Goal: Information Seeking & Learning: Find contact information

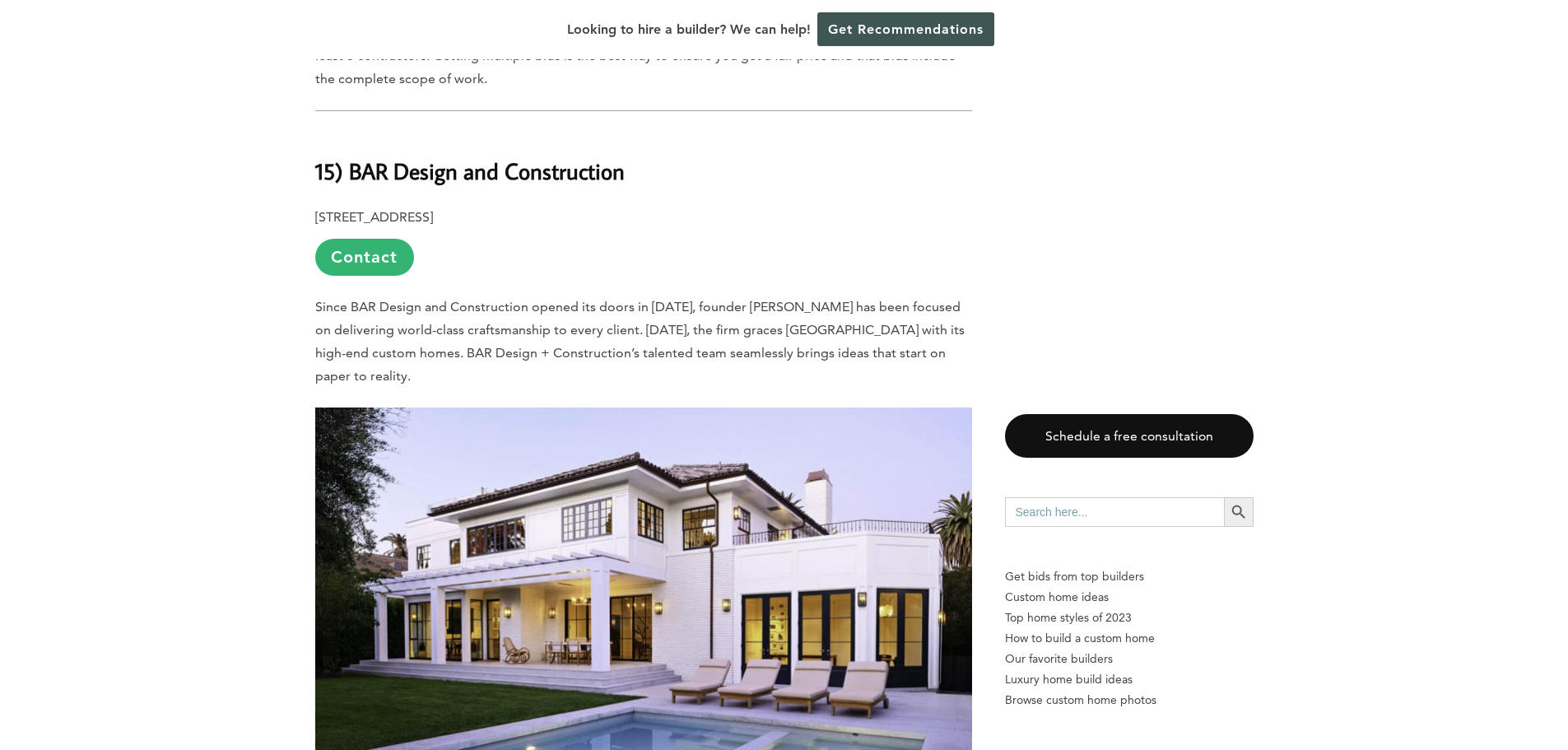
scroll to position [1071, 0]
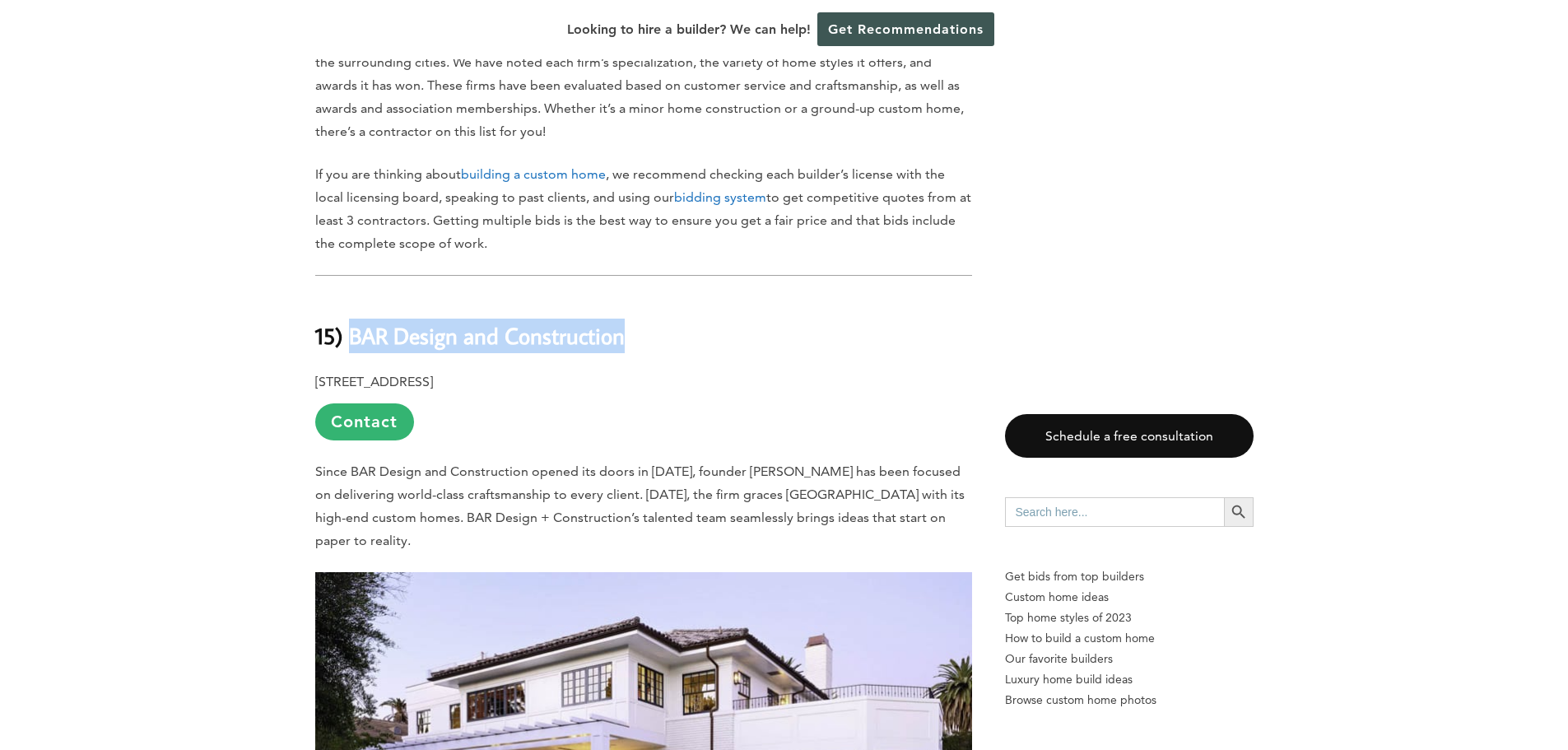
drag, startPoint x: 635, startPoint y: 298, endPoint x: 358, endPoint y: 304, distance: 277.1
click at [352, 304] on h2 "15) BAR Design and Construction" at bounding box center [643, 324] width 657 height 57
drag, startPoint x: 574, startPoint y: 342, endPoint x: 343, endPoint y: 285, distance: 237.9
copy div "BAR Design and Construction [STREET_ADDRESS]"
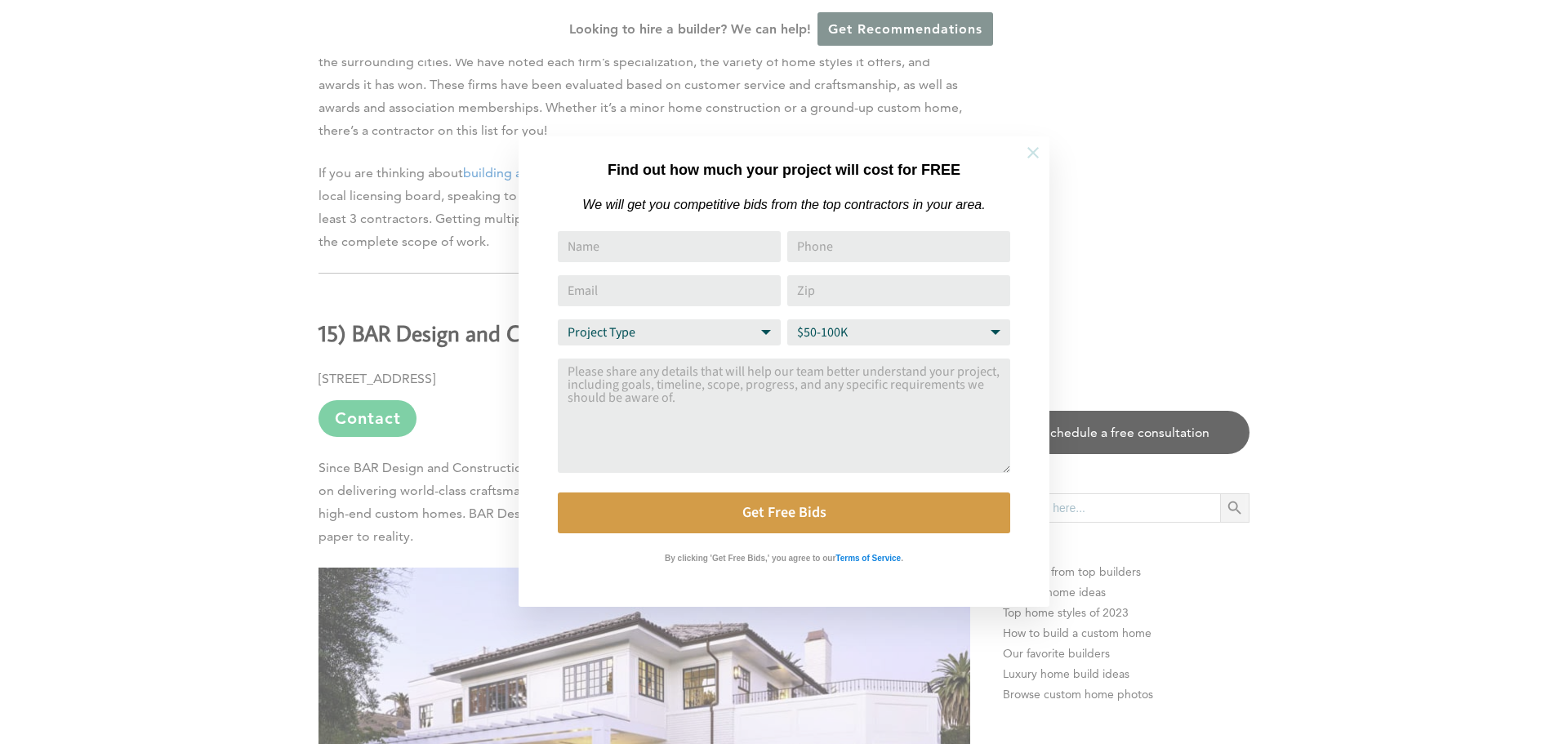
click at [1031, 151] on icon at bounding box center [1033, 153] width 11 height 11
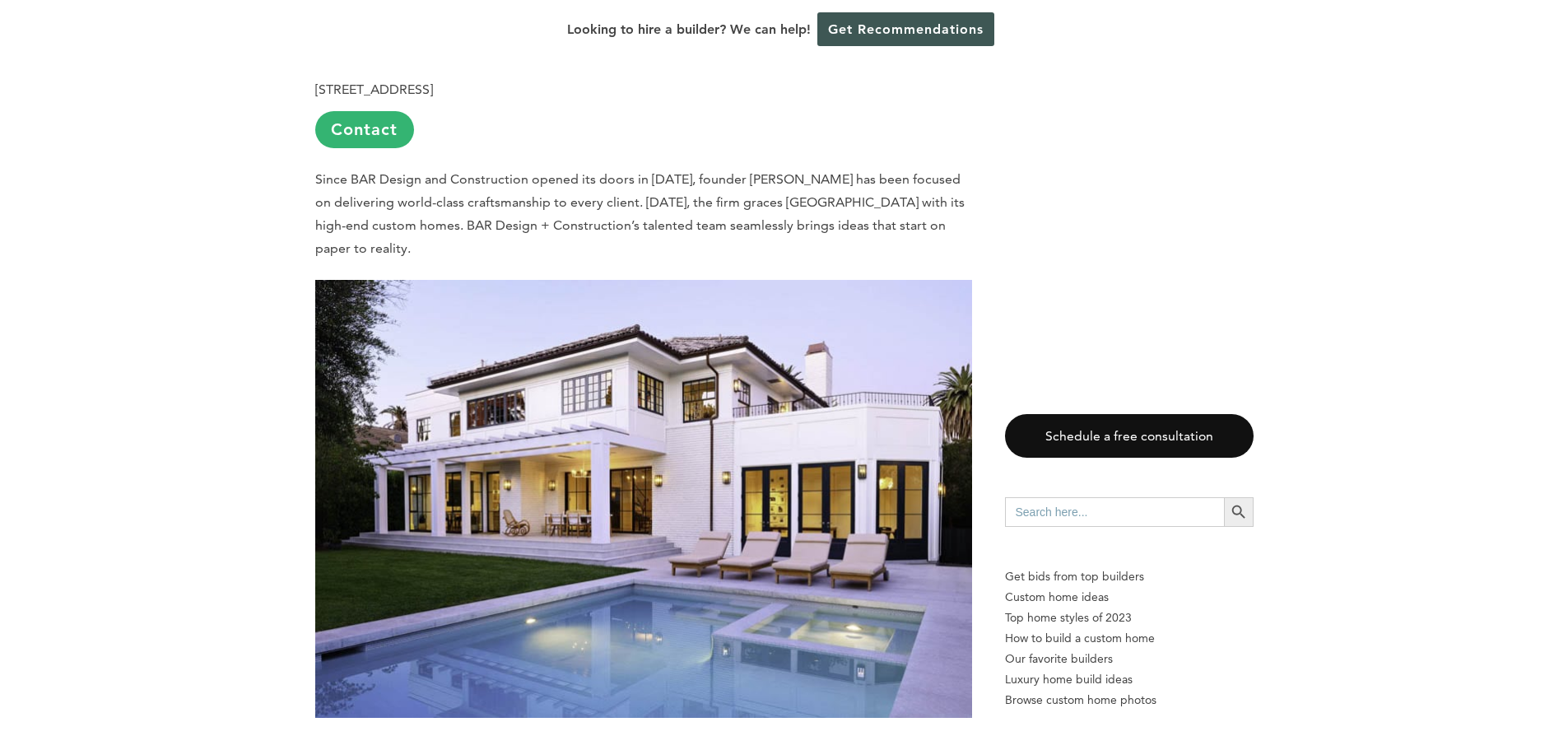
scroll to position [1153, 0]
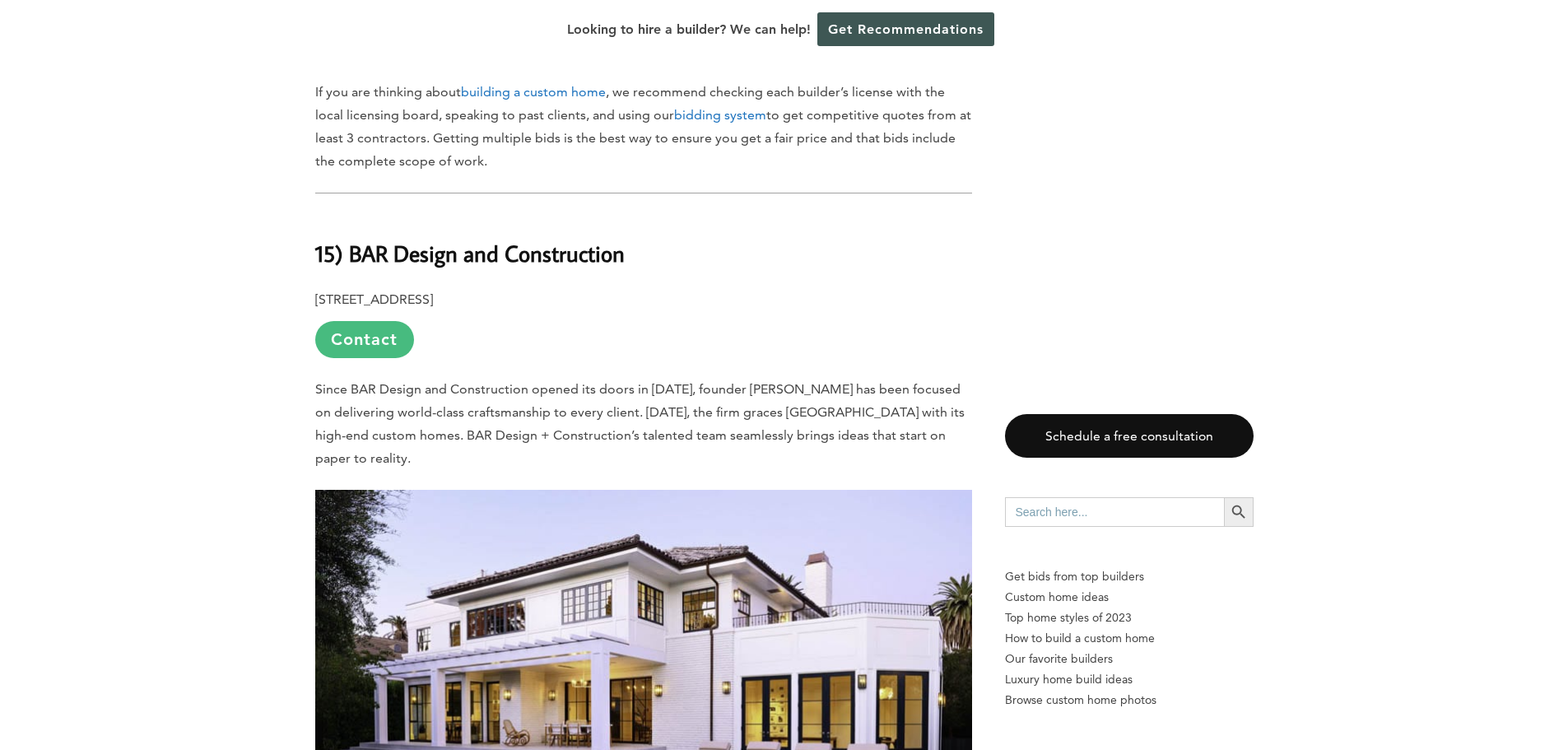
click at [367, 321] on link "Contact" at bounding box center [364, 340] width 99 height 37
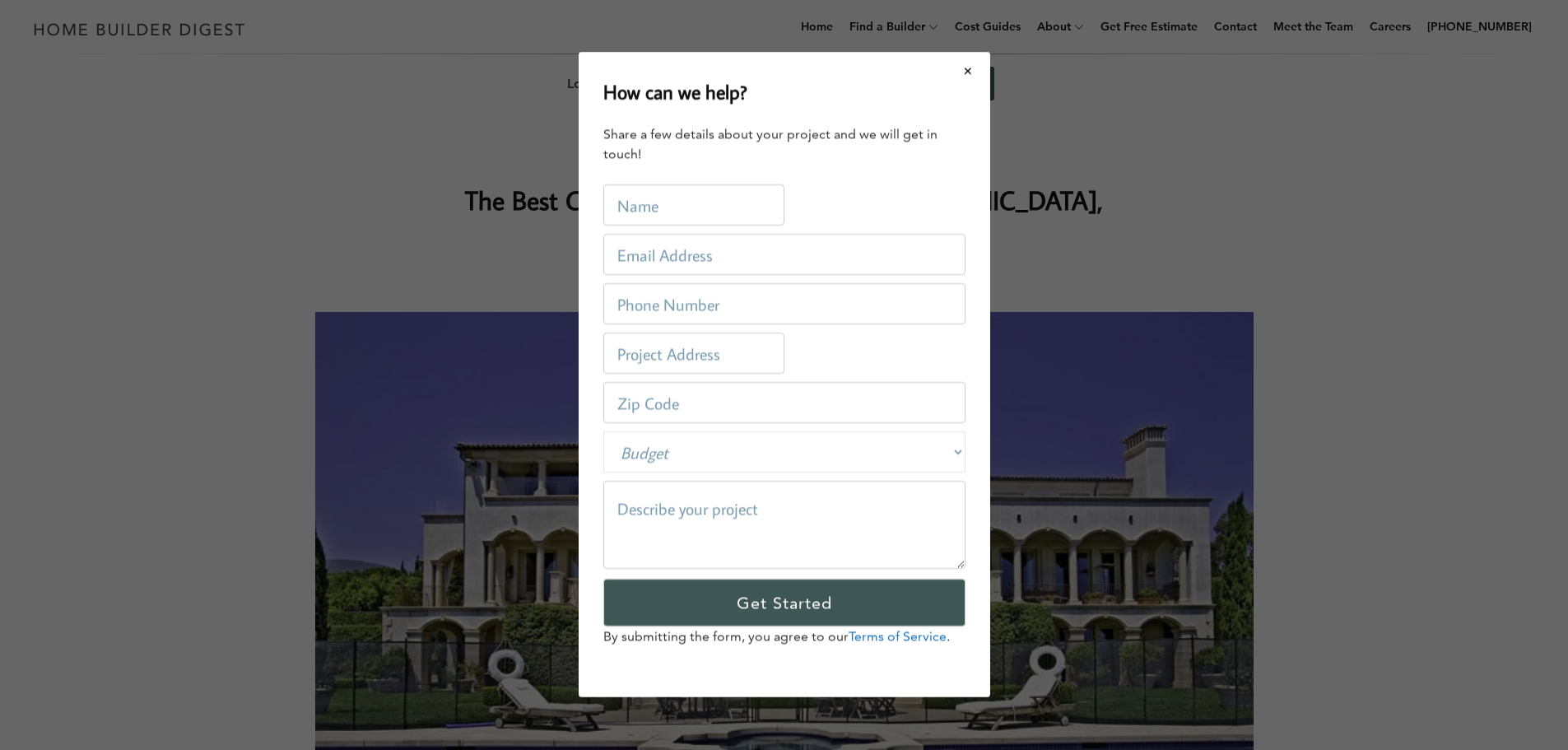
scroll to position [0, 0]
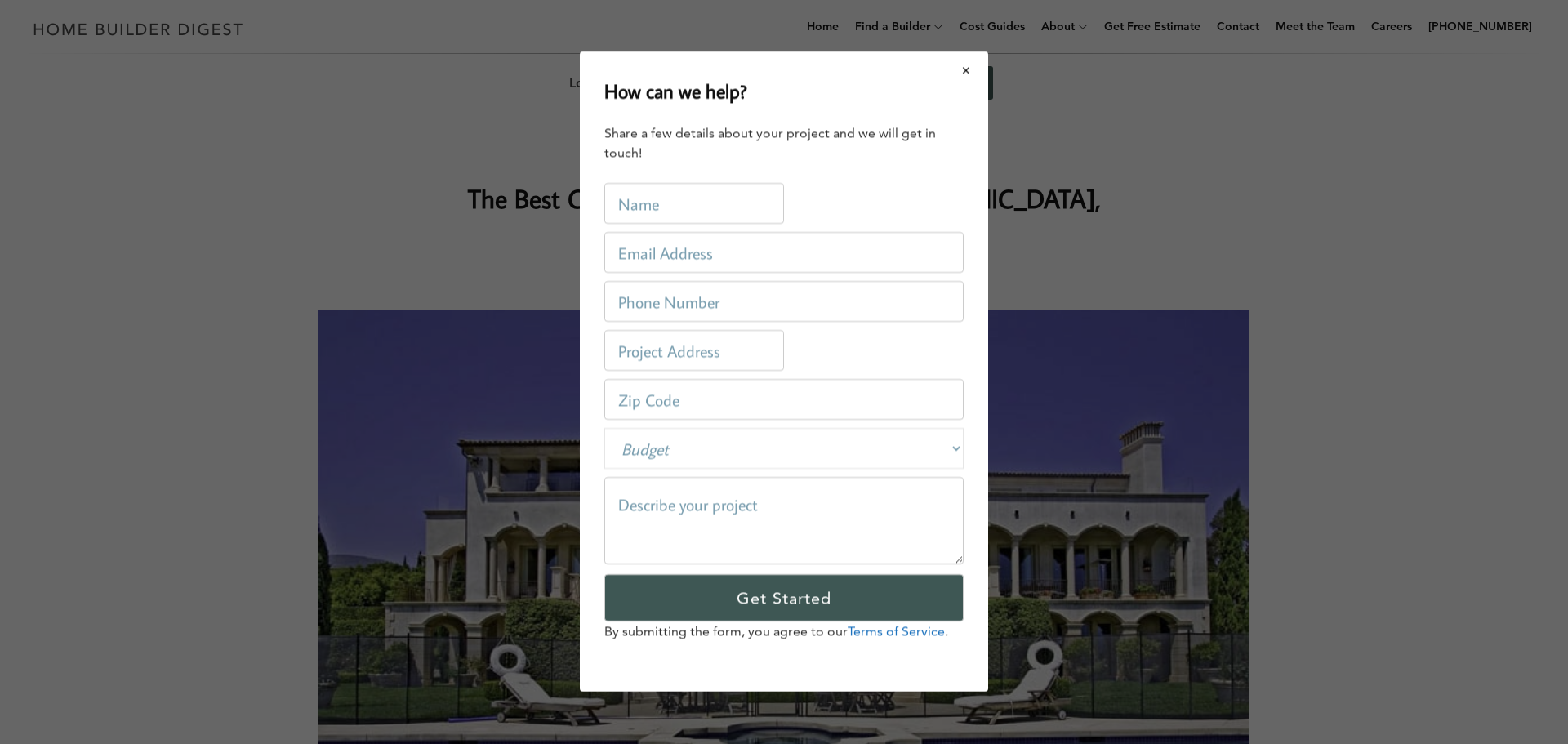
click at [964, 68] on button "Close modal" at bounding box center [967, 69] width 43 height 34
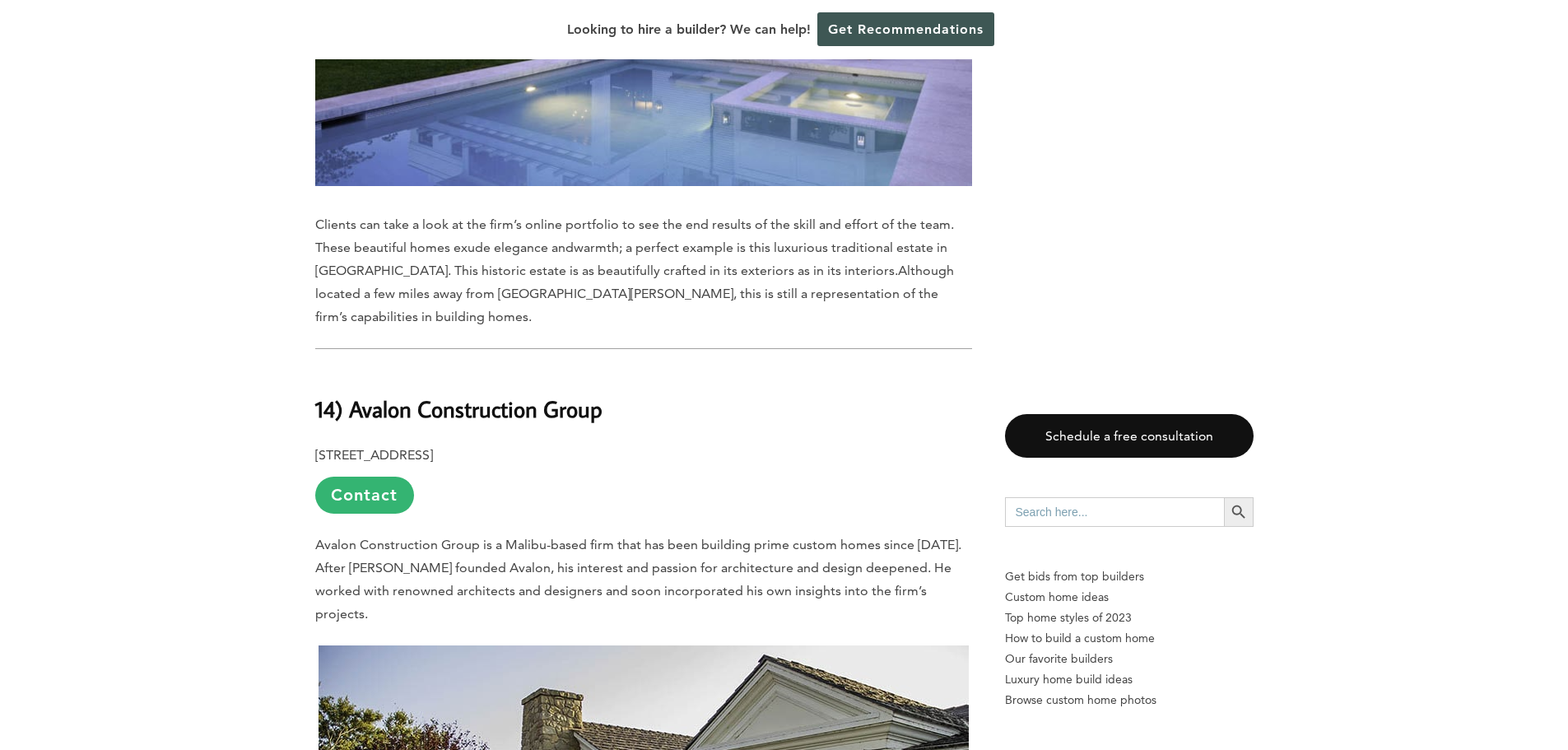
scroll to position [1977, 0]
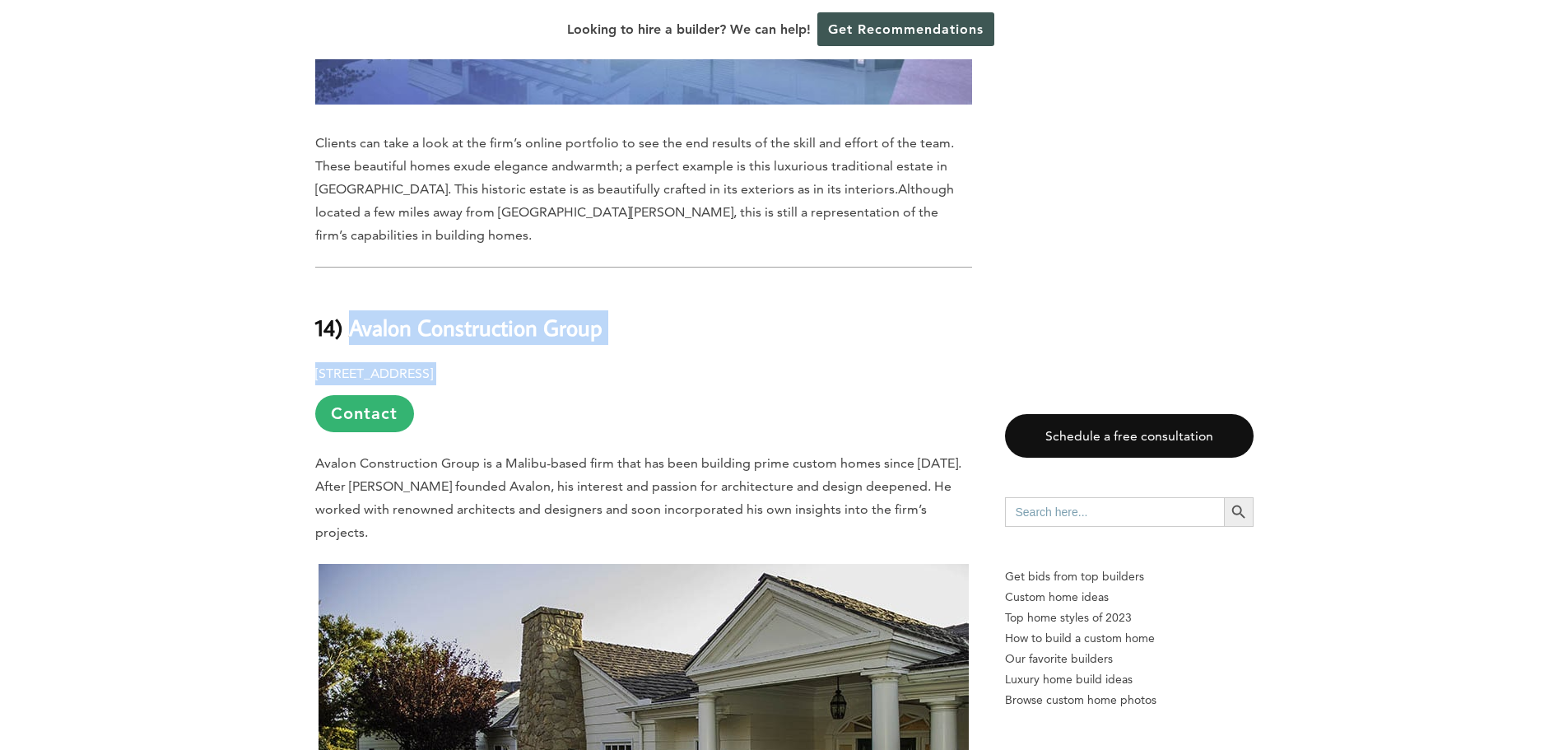
drag, startPoint x: 550, startPoint y: 313, endPoint x: 372, endPoint y: 264, distance: 184.6
copy div "Avalon Construction Group [STREET_ADDRESS]"
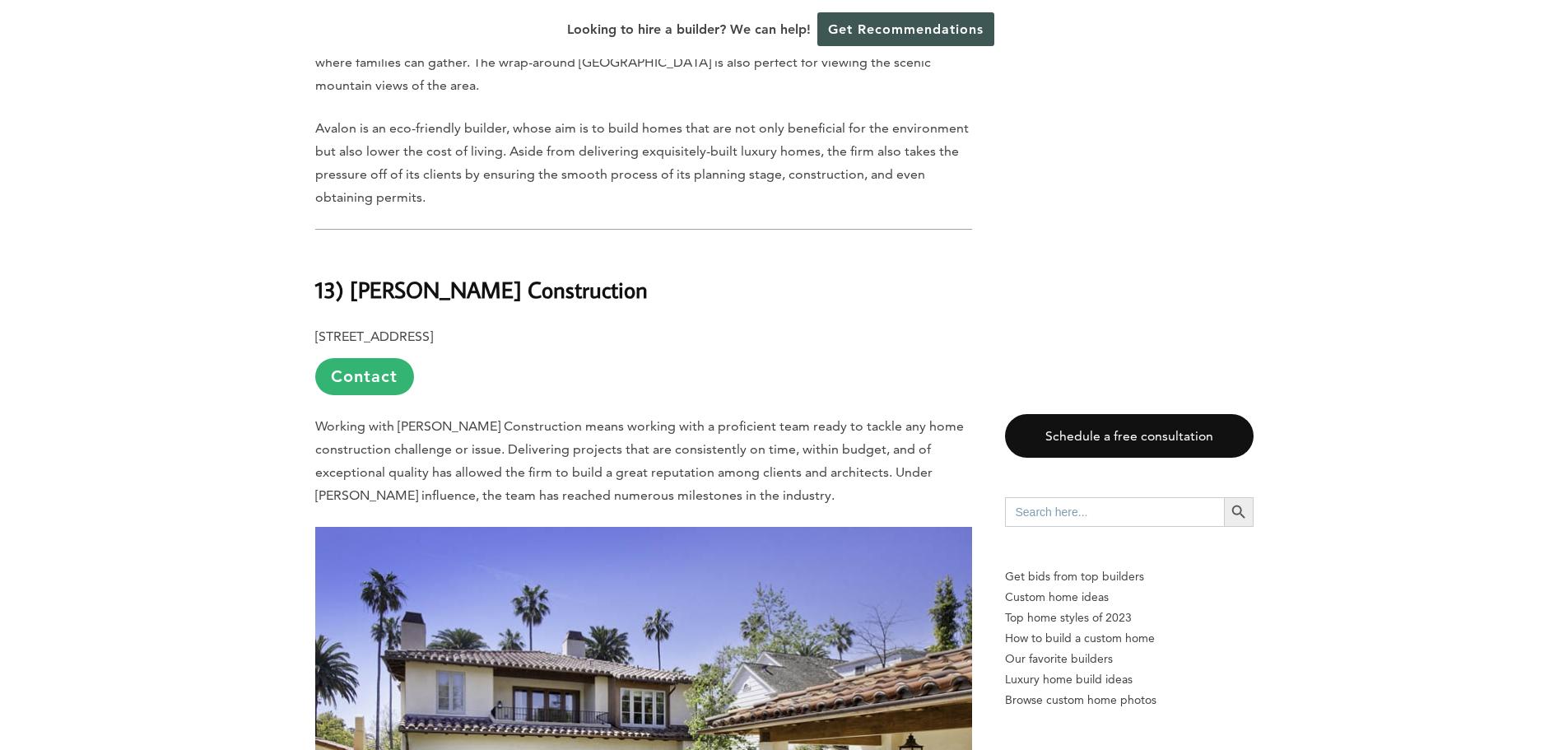
scroll to position [2965, 0]
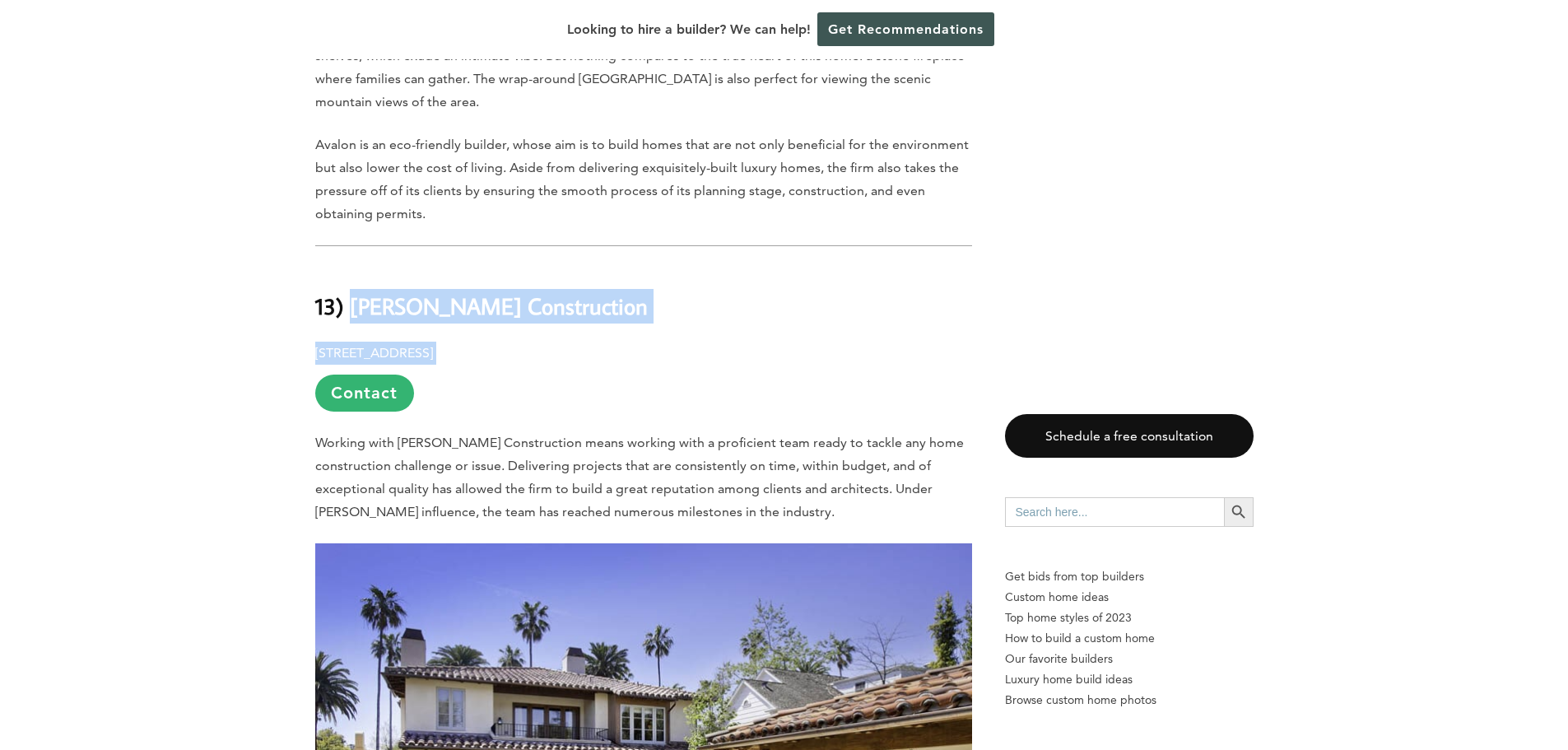
drag, startPoint x: 665, startPoint y: 270, endPoint x: 366, endPoint y: 215, distance: 304.0
copy div "[PERSON_NAME] Construction [STREET_ADDRESS]"
click at [641, 266] on h2 "13) [PERSON_NAME] Construction" at bounding box center [643, 294] width 657 height 57
drag, startPoint x: 572, startPoint y: 223, endPoint x: 488, endPoint y: 221, distance: 84.0
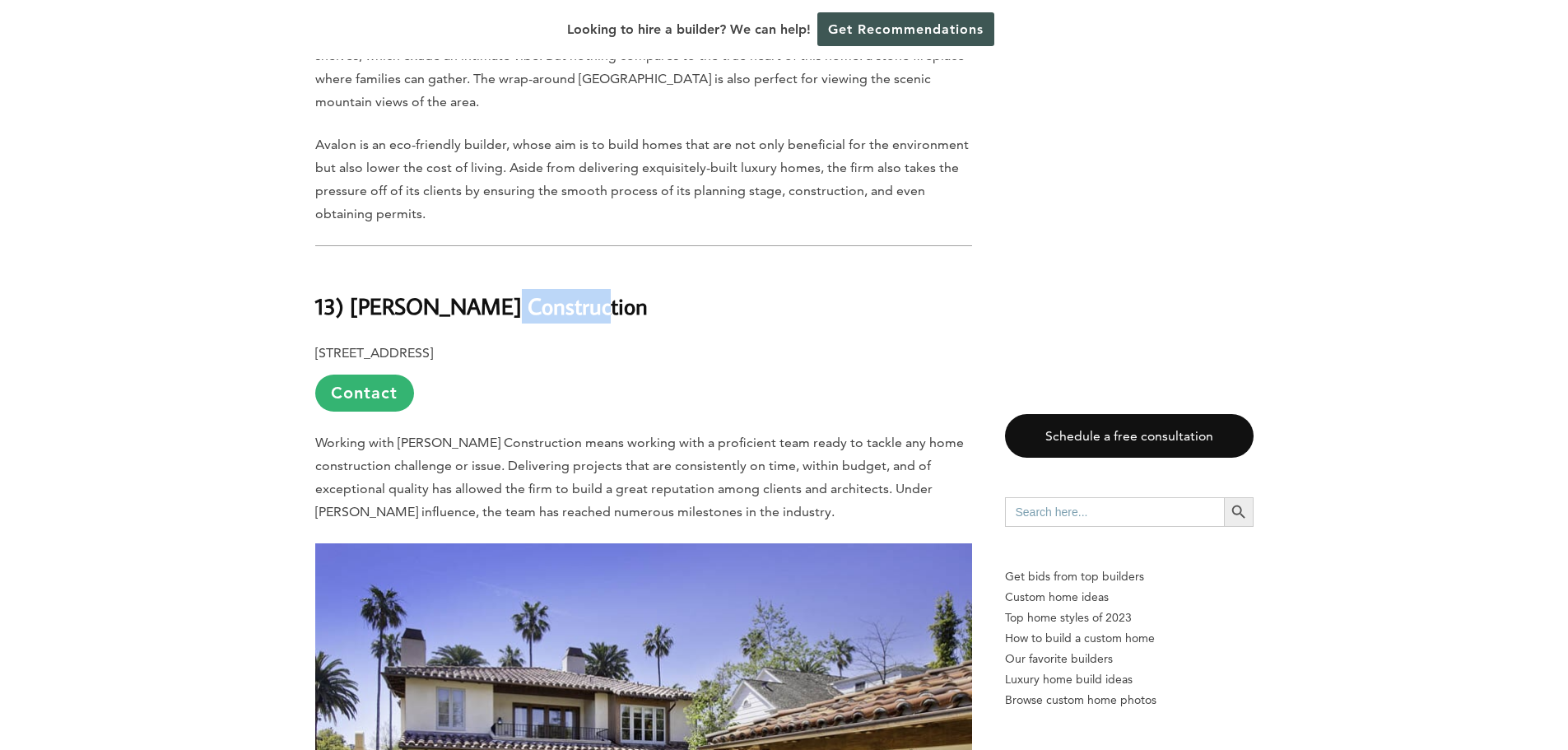
click at [488, 292] on b "13) [PERSON_NAME] Construction" at bounding box center [481, 306] width 333 height 29
click at [642, 341] on p "[STREET_ADDRESS] Contact" at bounding box center [643, 376] width 657 height 70
drag, startPoint x: 642, startPoint y: 267, endPoint x: 361, endPoint y: 213, distance: 286.1
copy div "[PERSON_NAME] Construction [STREET_ADDRESS]"
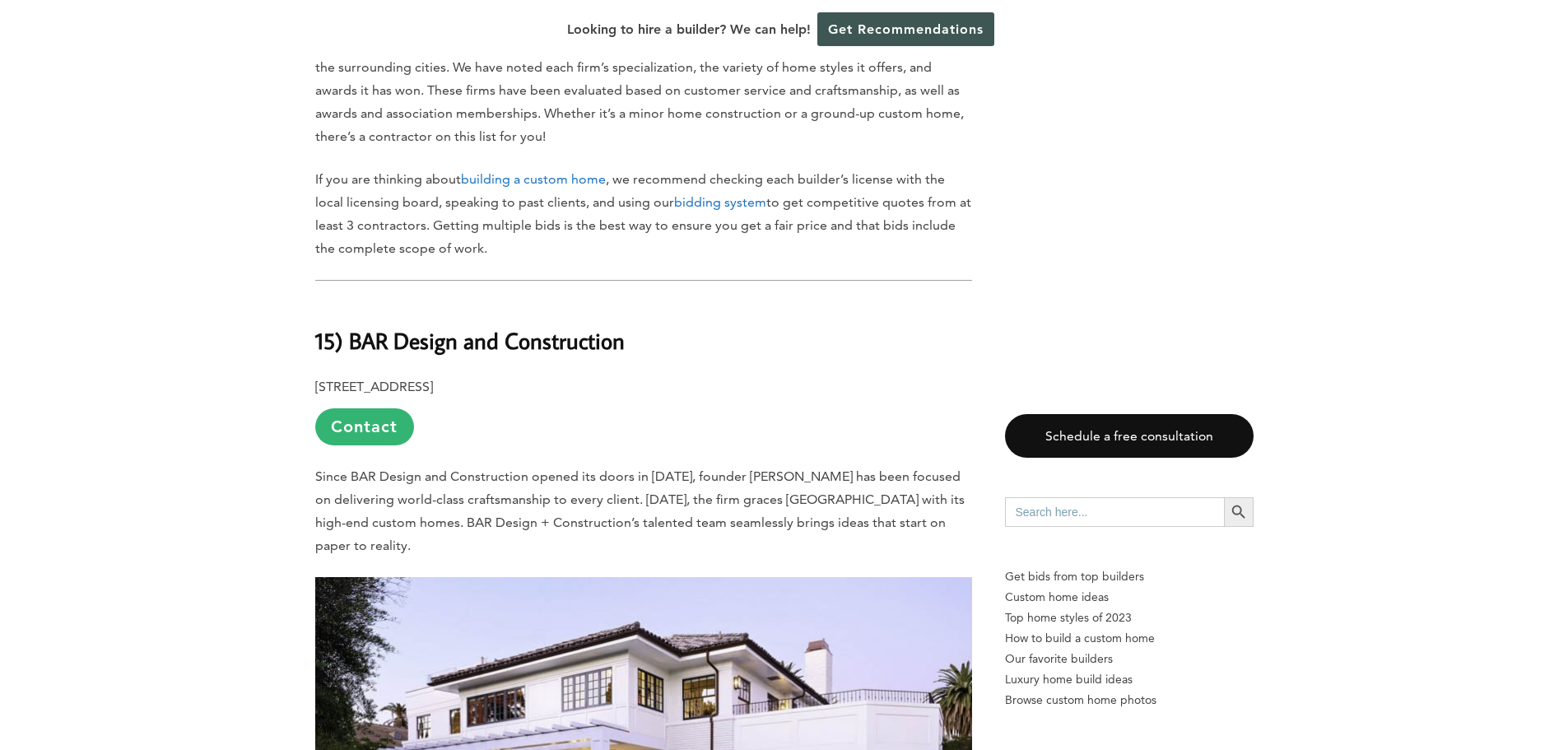
scroll to position [1071, 0]
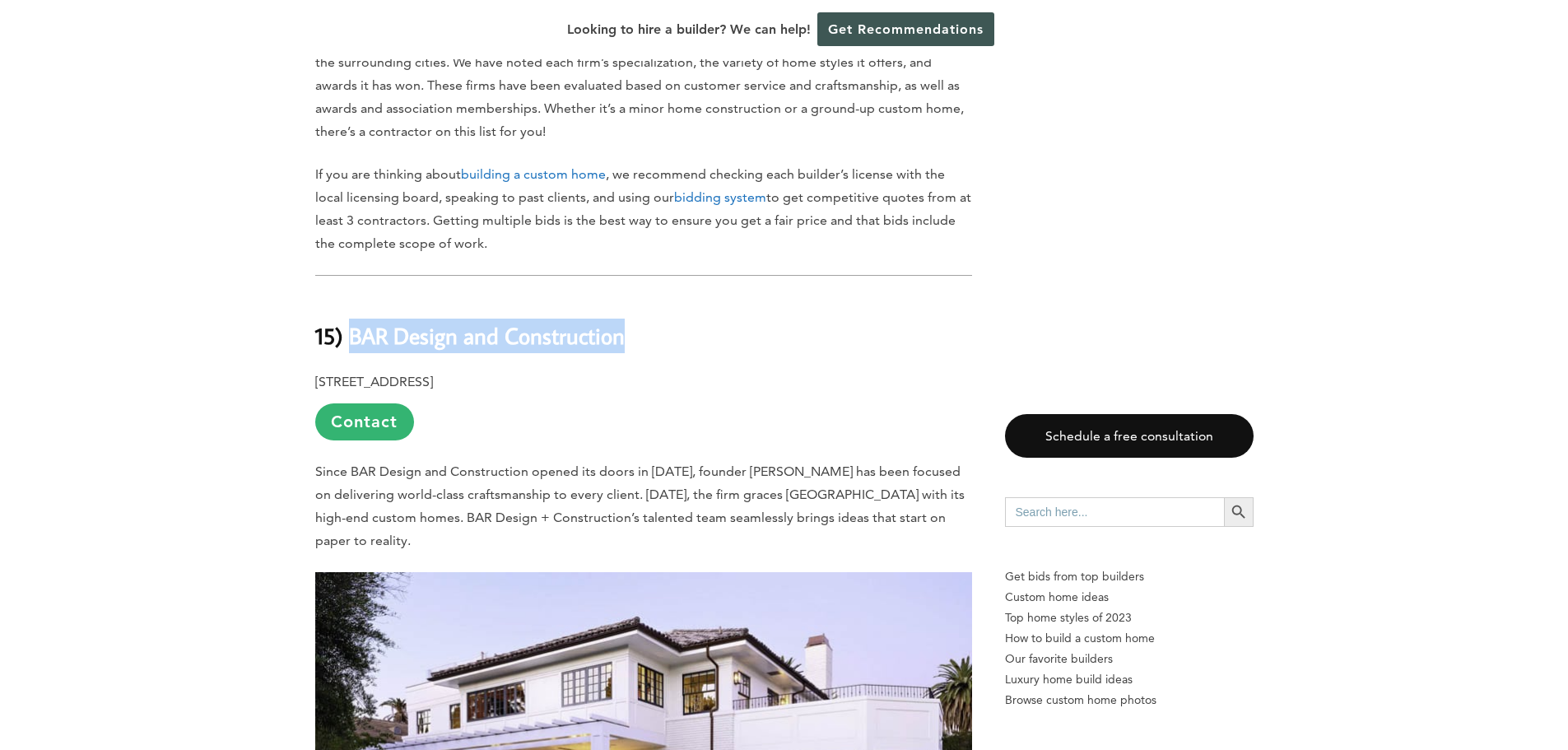
drag, startPoint x: 632, startPoint y: 299, endPoint x: 366, endPoint y: 301, distance: 266.0
click at [353, 307] on h2 "15) BAR Design and Construction" at bounding box center [643, 324] width 657 height 57
copy b "BAR Design and Construction"
